Goal: Task Accomplishment & Management: Use online tool/utility

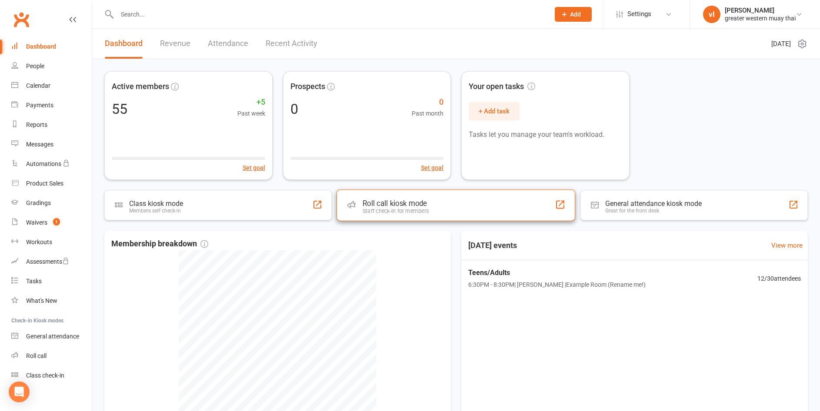
click at [450, 208] on div "Roll call kiosk mode Staff check-in for members" at bounding box center [456, 205] width 239 height 31
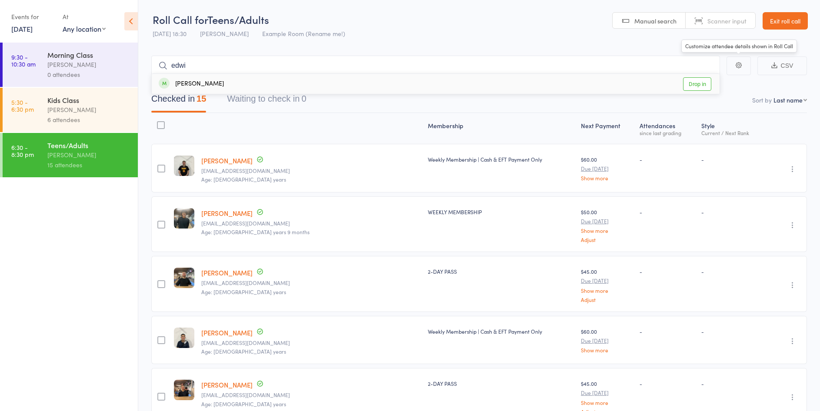
type input "edwi"
click at [704, 86] on link "Drop in" at bounding box center [697, 83] width 28 height 13
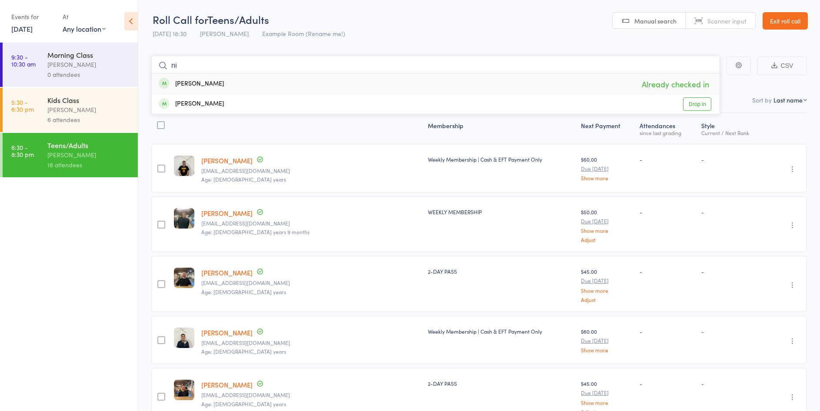
type input "n"
type input "b"
type input "a"
type input "k"
type input "e"
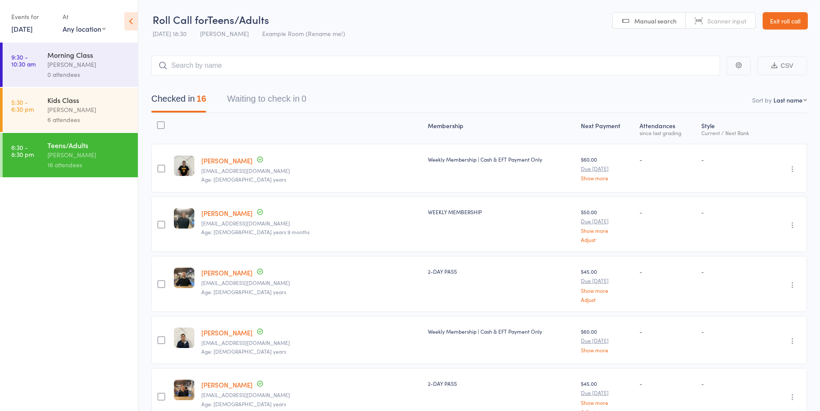
click at [771, 17] on link "Exit roll call" at bounding box center [785, 20] width 45 height 17
